Goal: Check status

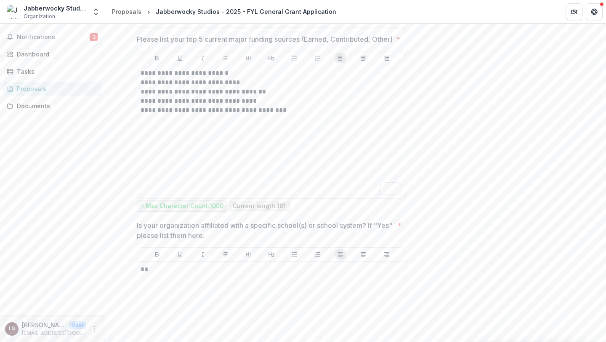
scroll to position [317, 0]
